Goal: Transaction & Acquisition: Purchase product/service

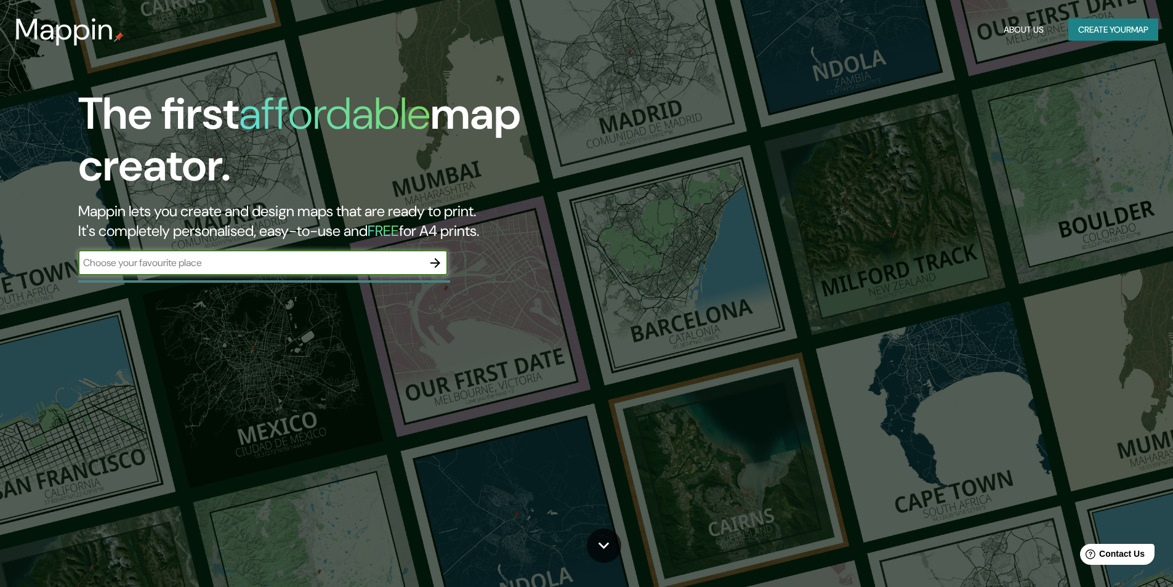
click at [292, 264] on input "text" at bounding box center [250, 263] width 345 height 14
type input "[GEOGRAPHIC_DATA]"
click at [437, 263] on icon "button" at bounding box center [435, 263] width 10 height 10
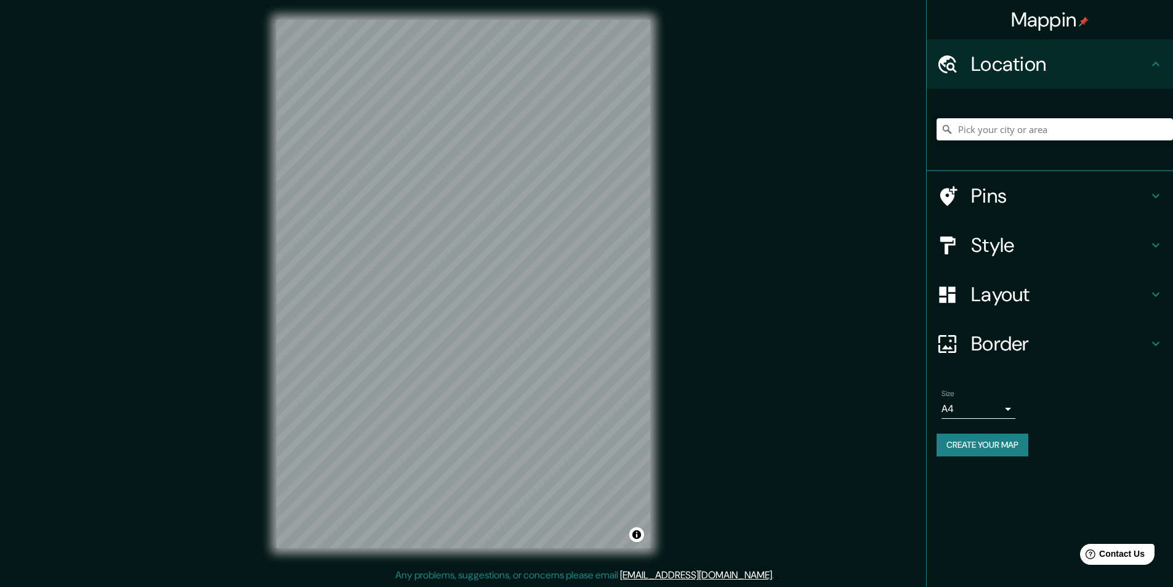
click at [1021, 131] on input "Pick your city or area" at bounding box center [1055, 129] width 236 height 22
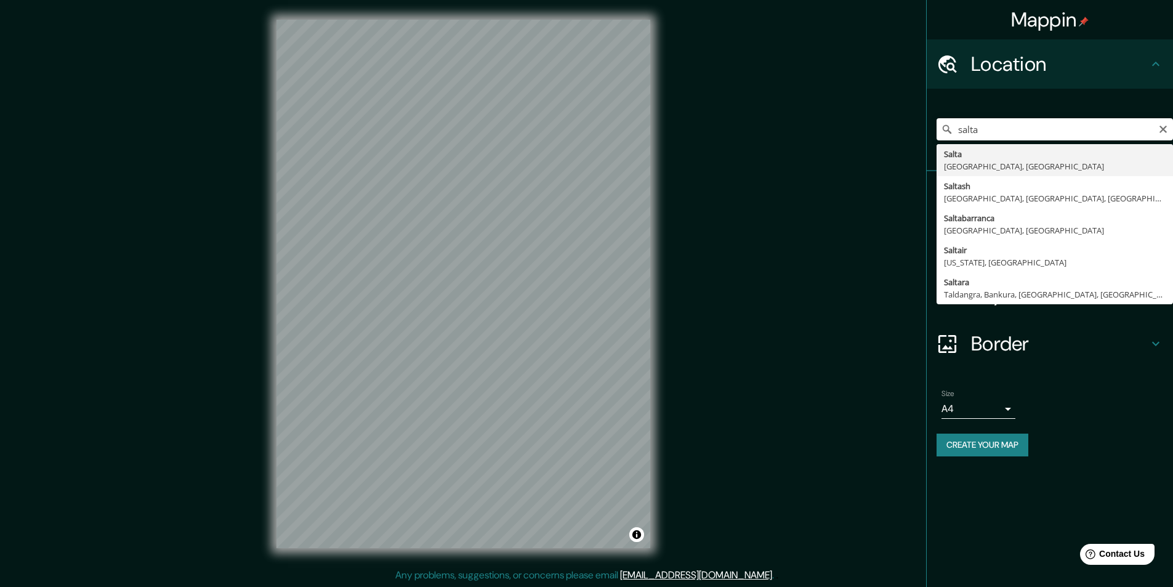
type input "Salta, [GEOGRAPHIC_DATA], [GEOGRAPHIC_DATA]"
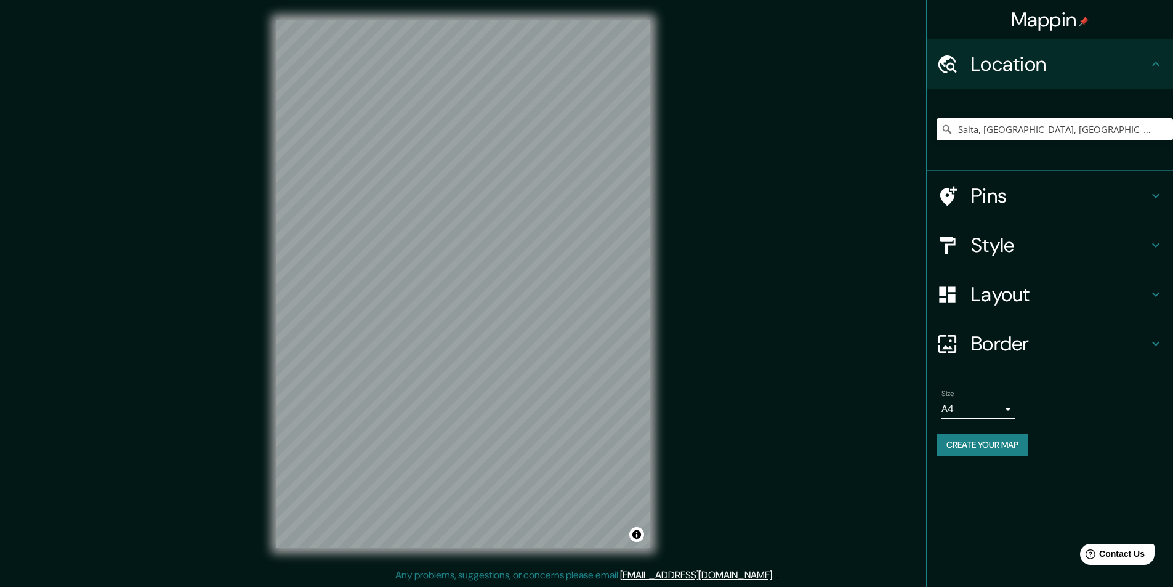
click at [1013, 252] on h4 "Style" at bounding box center [1059, 245] width 177 height 25
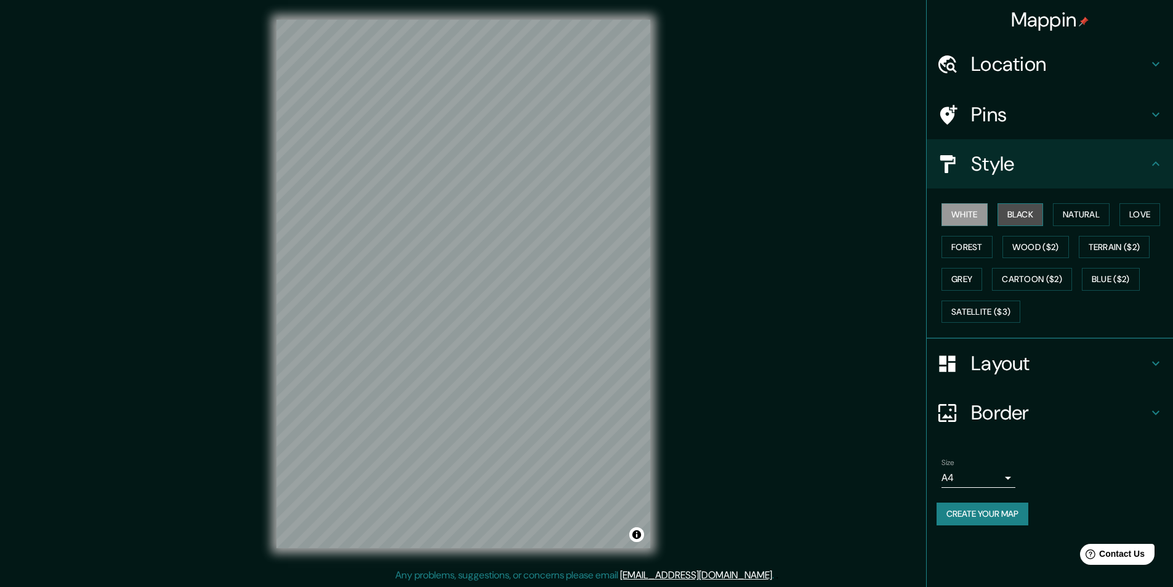
click at [1022, 216] on button "Black" at bounding box center [1021, 214] width 46 height 23
click at [1073, 214] on button "Natural" at bounding box center [1081, 214] width 57 height 23
click at [1022, 214] on button "Black" at bounding box center [1021, 214] width 46 height 23
click at [980, 214] on button "White" at bounding box center [965, 214] width 46 height 23
click at [1023, 212] on button "Black" at bounding box center [1021, 214] width 46 height 23
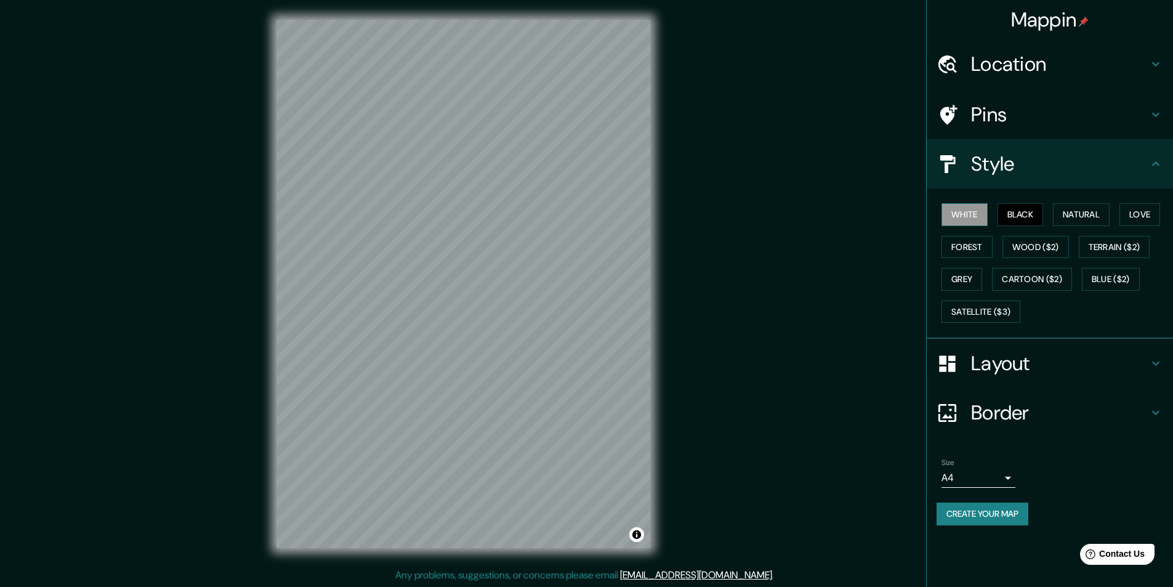
click at [961, 217] on button "White" at bounding box center [965, 214] width 46 height 23
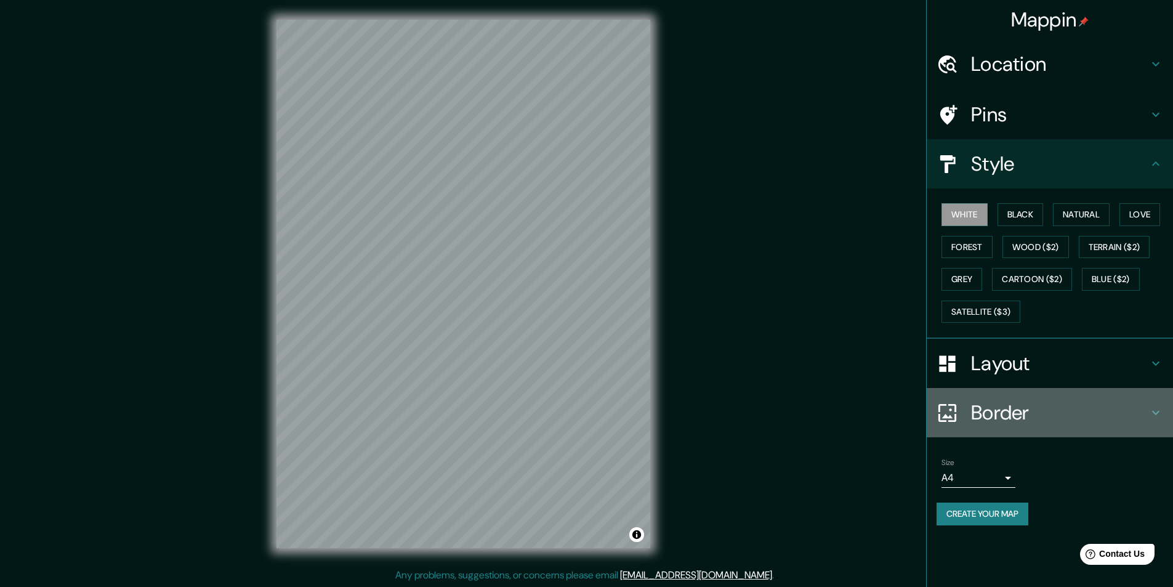
click at [1030, 412] on h4 "Border" at bounding box center [1059, 412] width 177 height 25
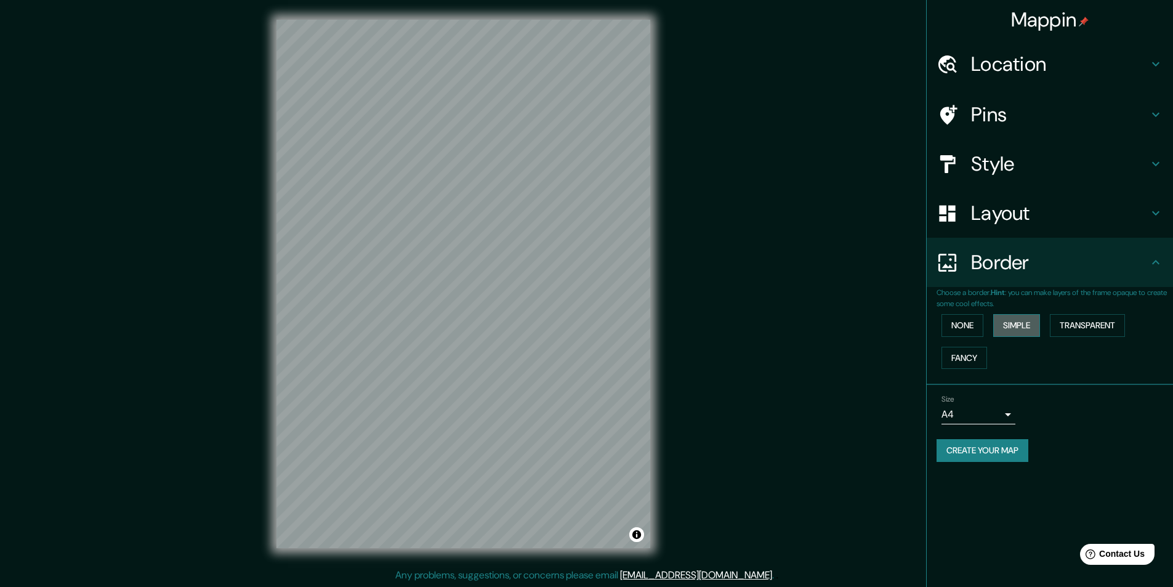
click at [1009, 326] on button "Simple" at bounding box center [1016, 325] width 47 height 23
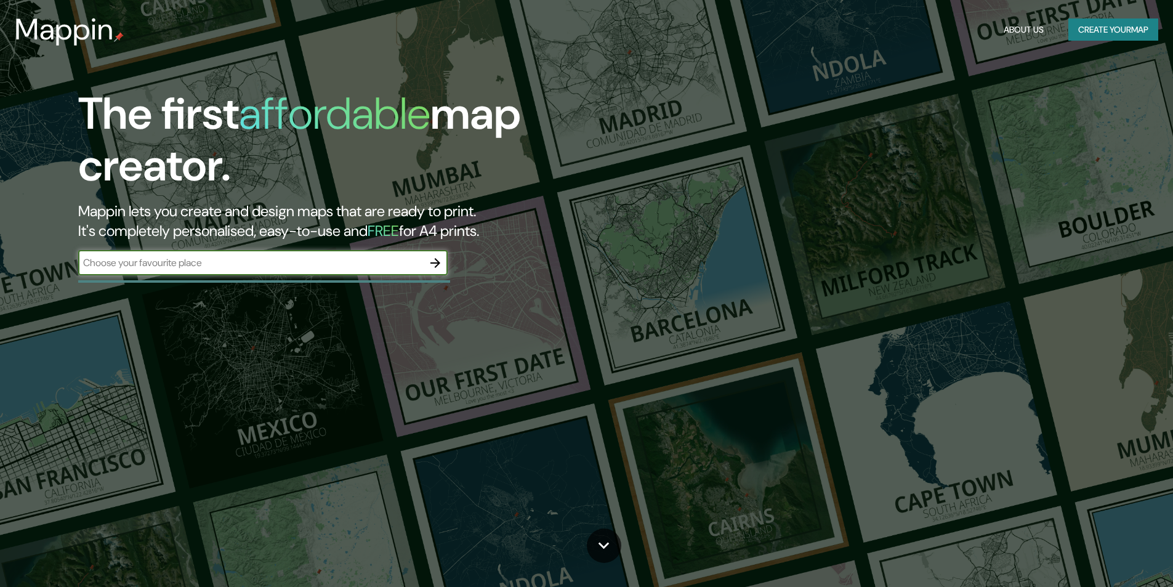
click at [360, 266] on input "text" at bounding box center [250, 263] width 345 height 14
type input "[GEOGRAPHIC_DATA]"
click at [441, 265] on icon "button" at bounding box center [435, 263] width 15 height 15
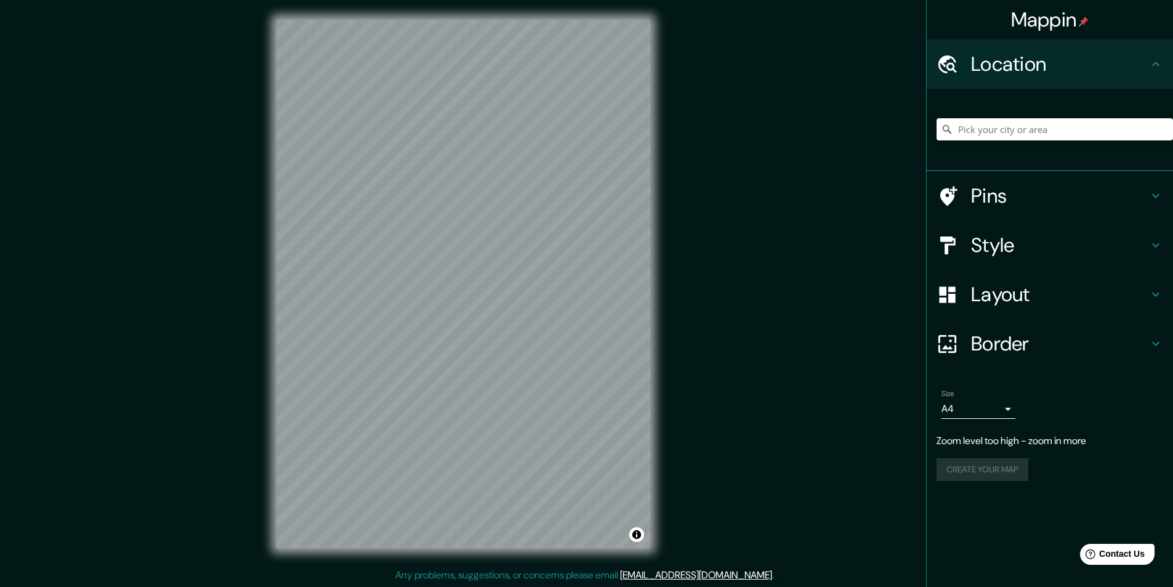
click at [1021, 136] on input "Pick your city or area" at bounding box center [1055, 129] width 236 height 22
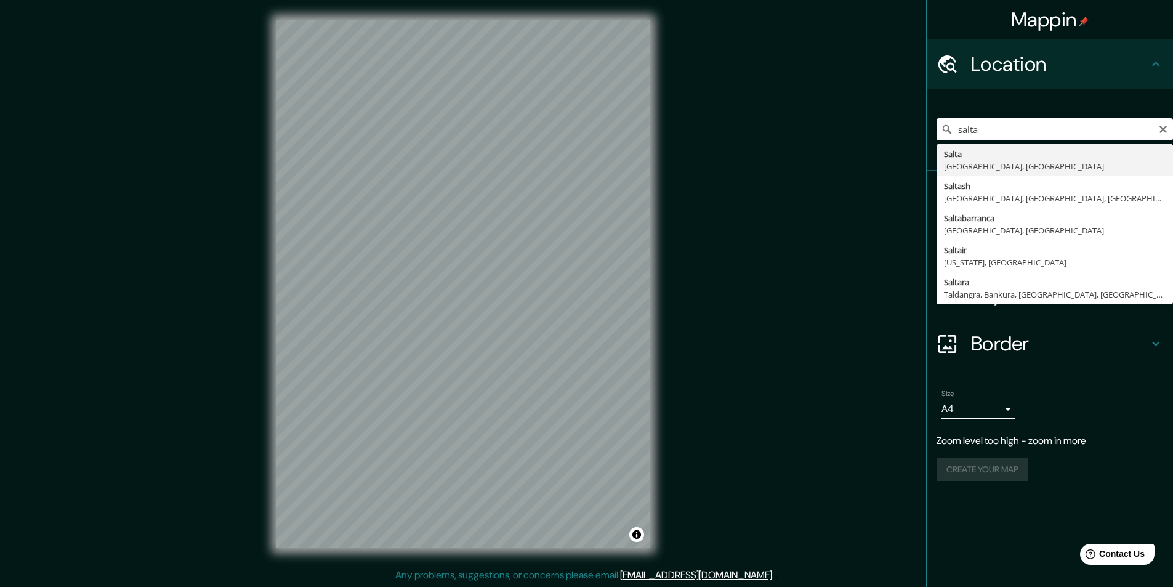
type input "Salta, [GEOGRAPHIC_DATA], [GEOGRAPHIC_DATA]"
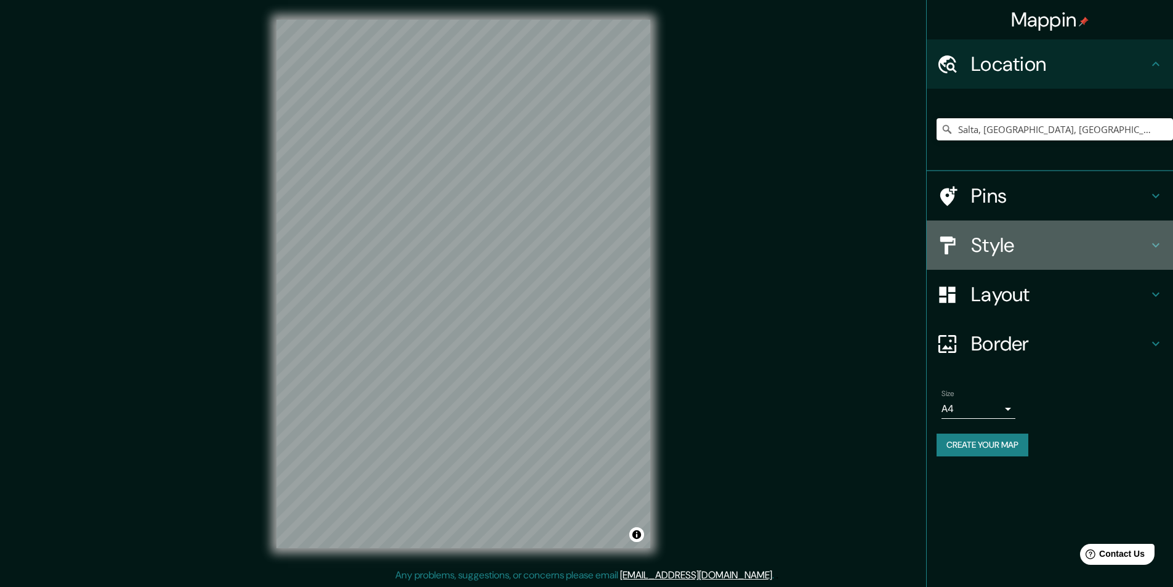
click at [1003, 242] on h4 "Style" at bounding box center [1059, 245] width 177 height 25
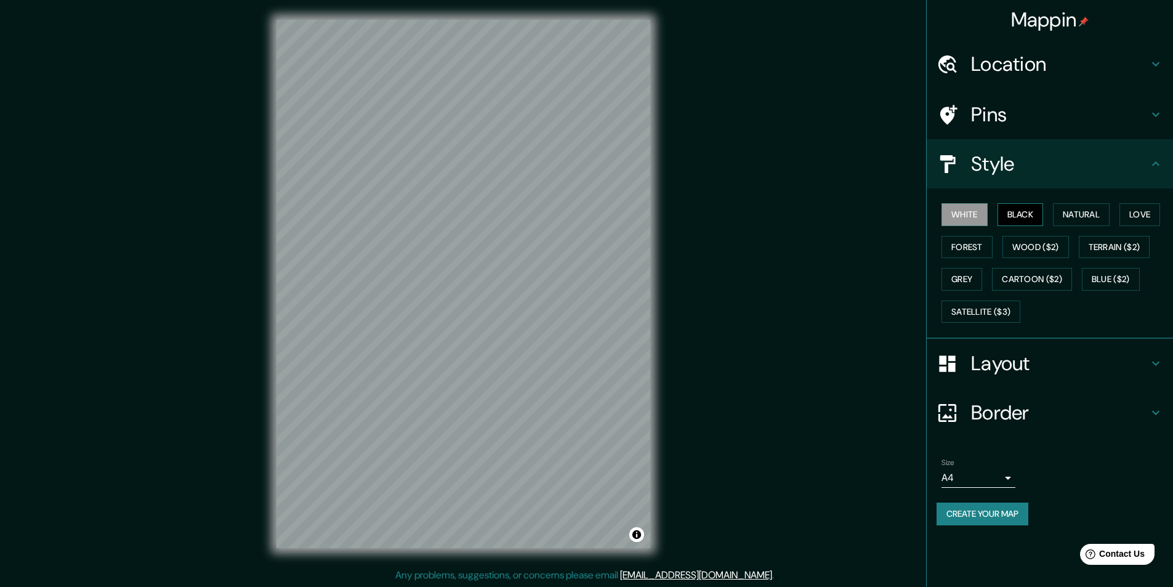
click at [1029, 216] on button "Black" at bounding box center [1021, 214] width 46 height 23
click at [976, 512] on button "Create your map" at bounding box center [983, 514] width 92 height 23
click at [964, 476] on body "Mappin Location Salta, Provincia de Salta, Argentina Pins Style White Black Nat…" at bounding box center [586, 293] width 1173 height 587
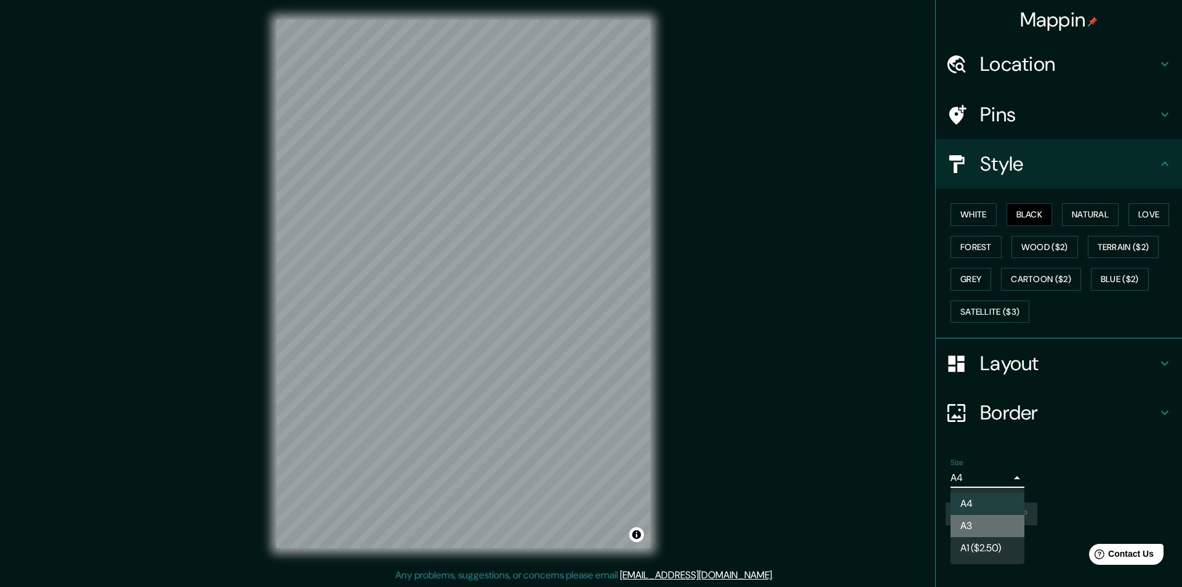
click at [977, 522] on li "A3" at bounding box center [988, 526] width 74 height 22
type input "a4"
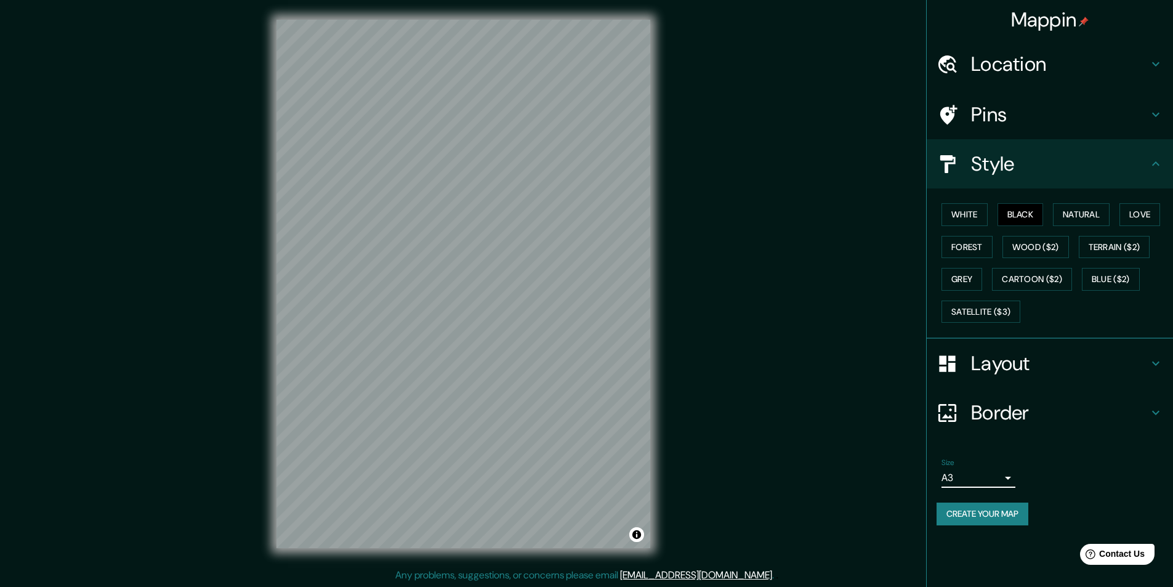
click at [993, 514] on button "Create your map" at bounding box center [983, 514] width 92 height 23
click at [993, 519] on button "Create your map" at bounding box center [983, 514] width 92 height 23
